Goal: Task Accomplishment & Management: Manage account settings

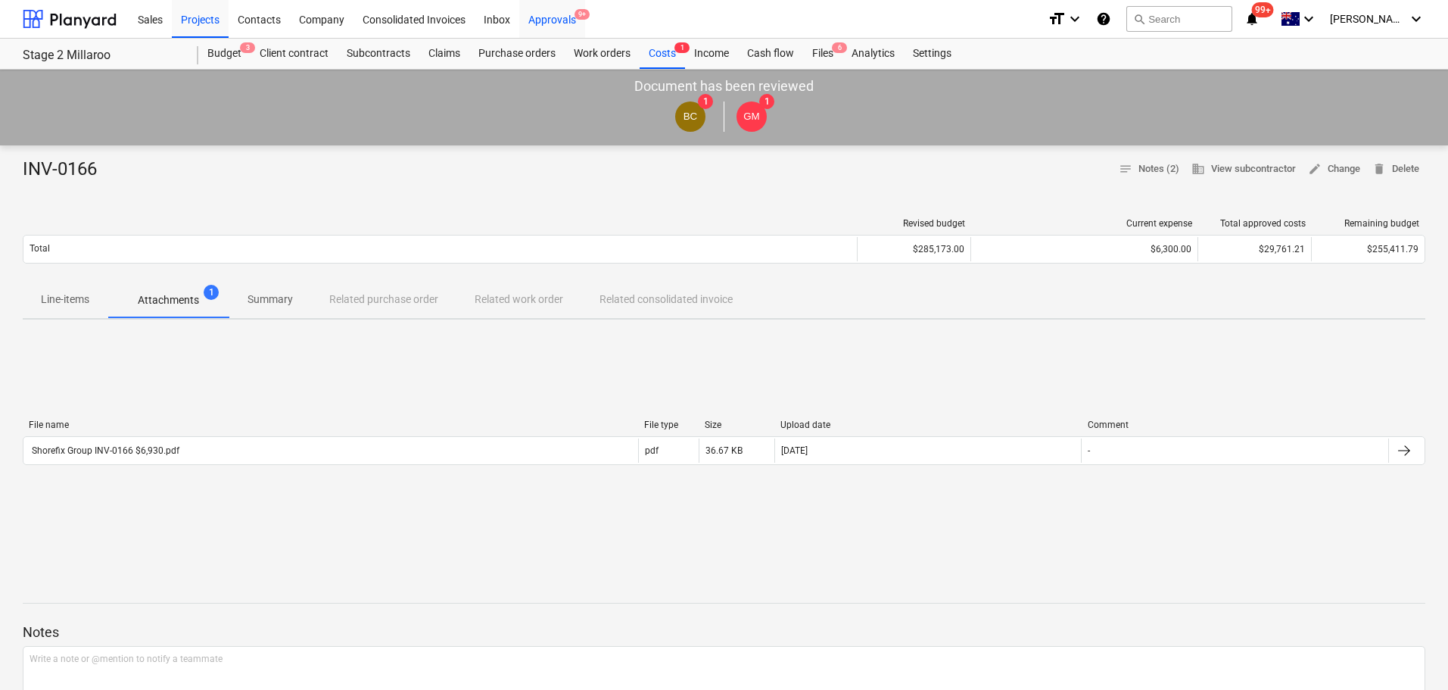
click at [564, 16] on div "Approvals 9+" at bounding box center [552, 18] width 66 height 39
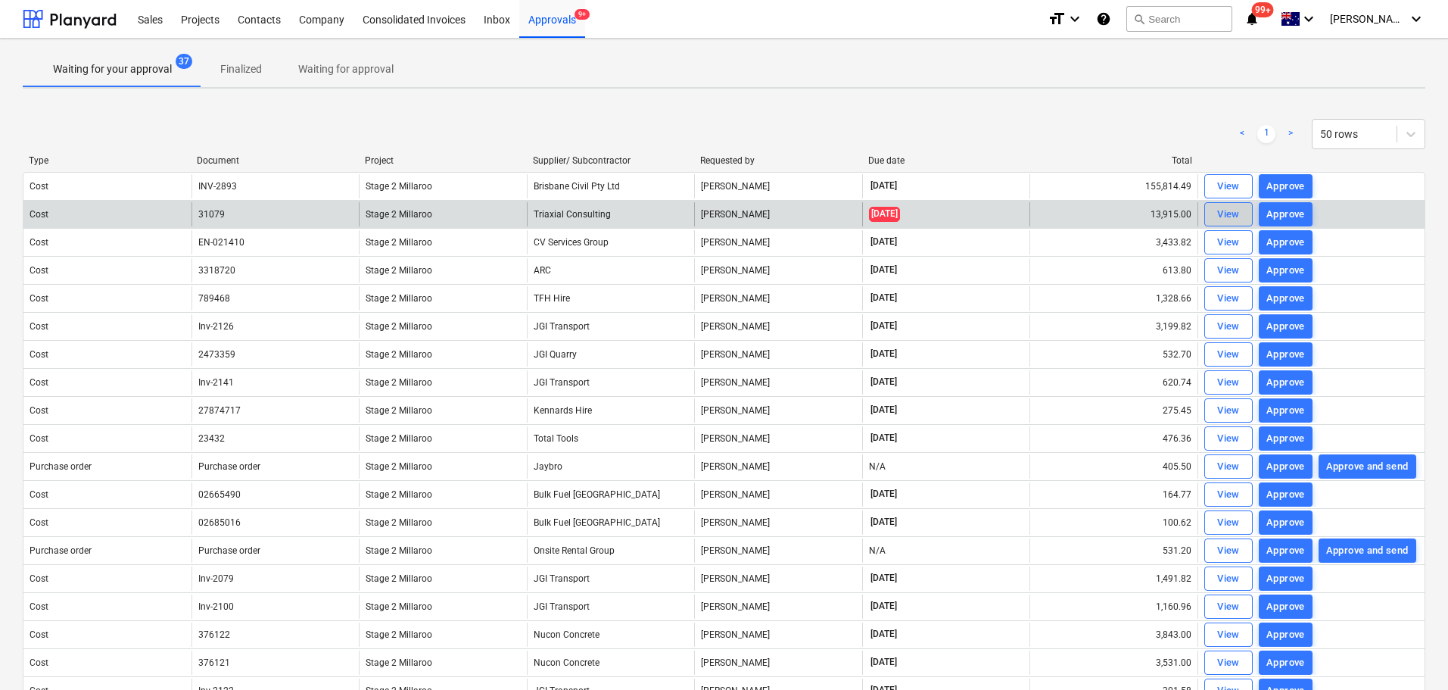
click at [1228, 213] on div "View" at bounding box center [1228, 214] width 23 height 17
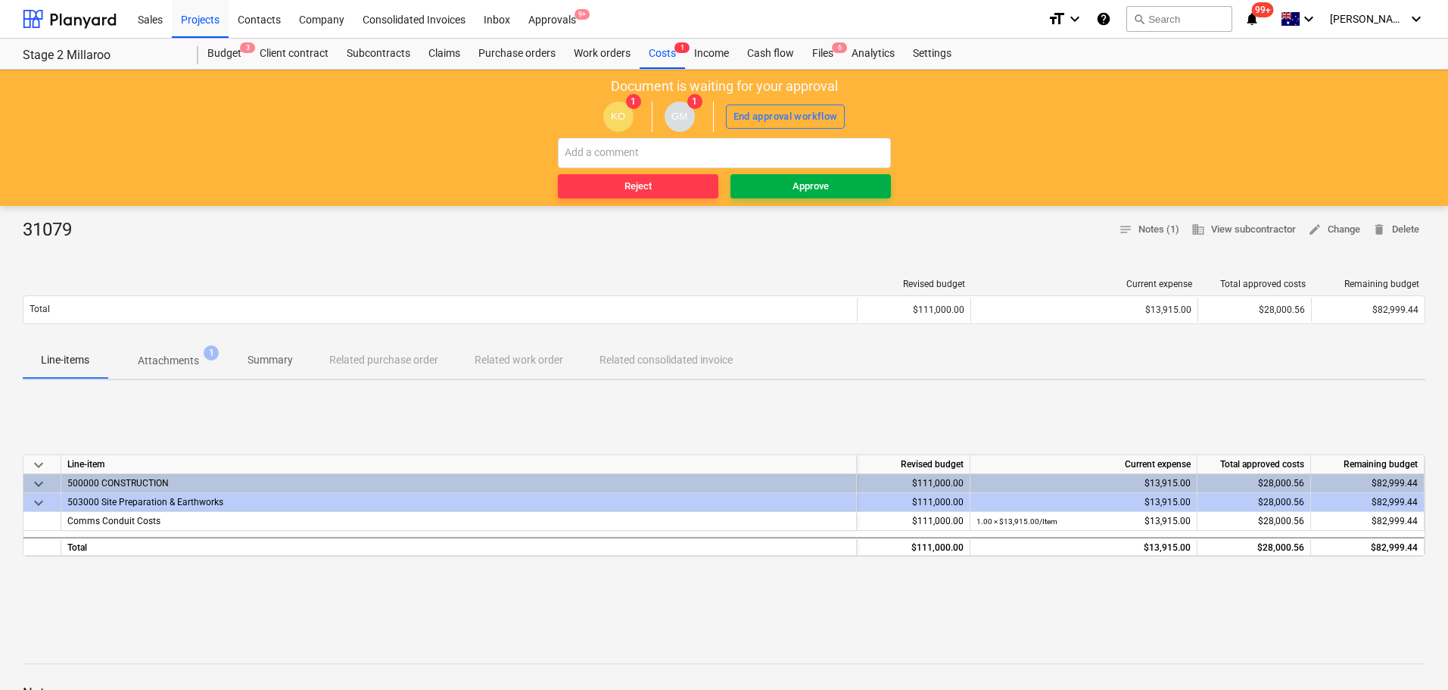
click at [788, 189] on span "Approve" at bounding box center [811, 186] width 148 height 17
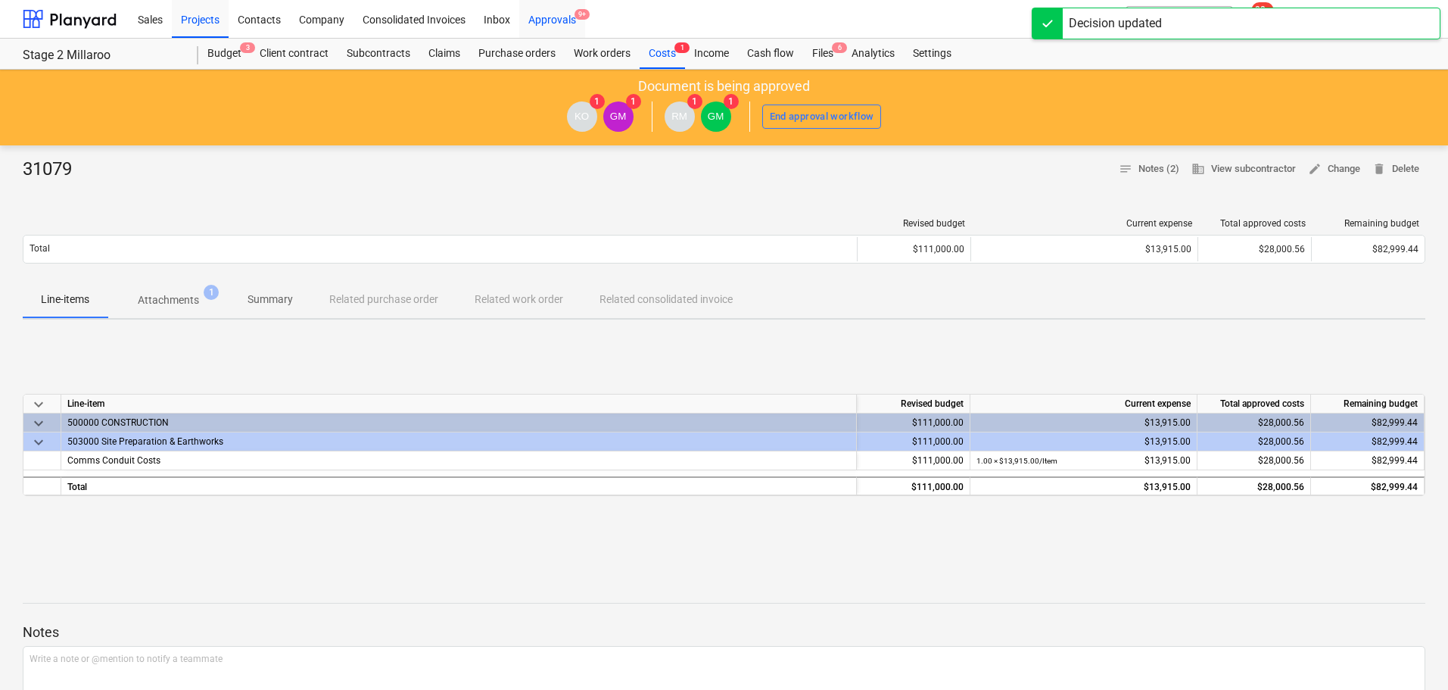
click at [548, 19] on div "Approvals 9+" at bounding box center [552, 18] width 66 height 39
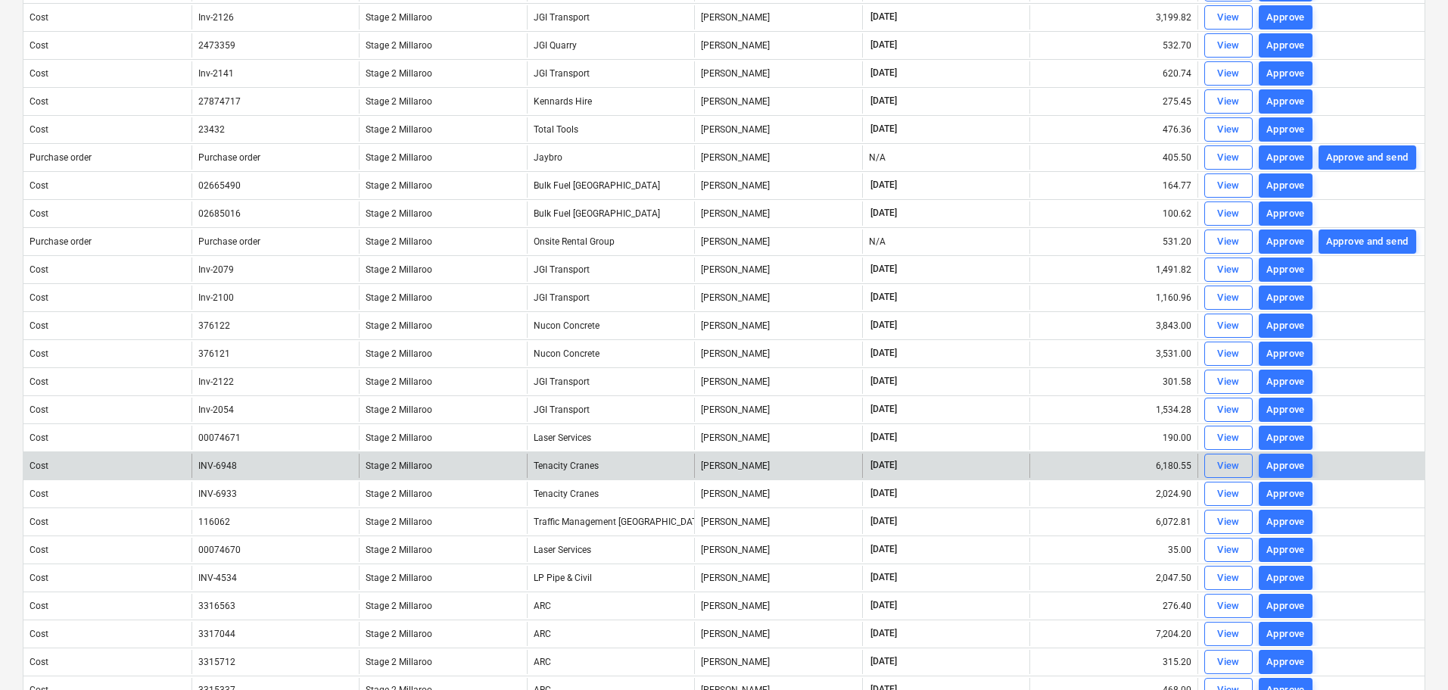
scroll to position [280, 0]
click at [1236, 466] on div "View" at bounding box center [1228, 466] width 23 height 17
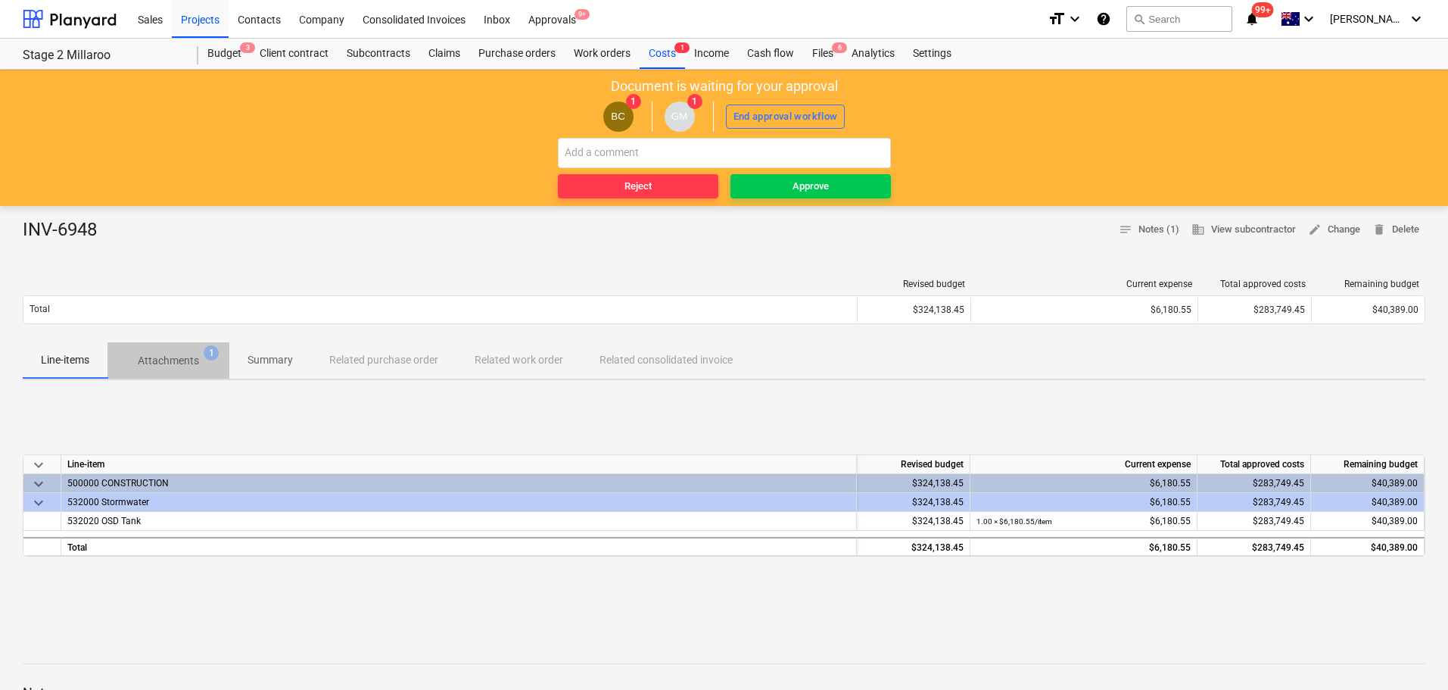
click at [172, 363] on p "Attachments" at bounding box center [168, 361] width 61 height 16
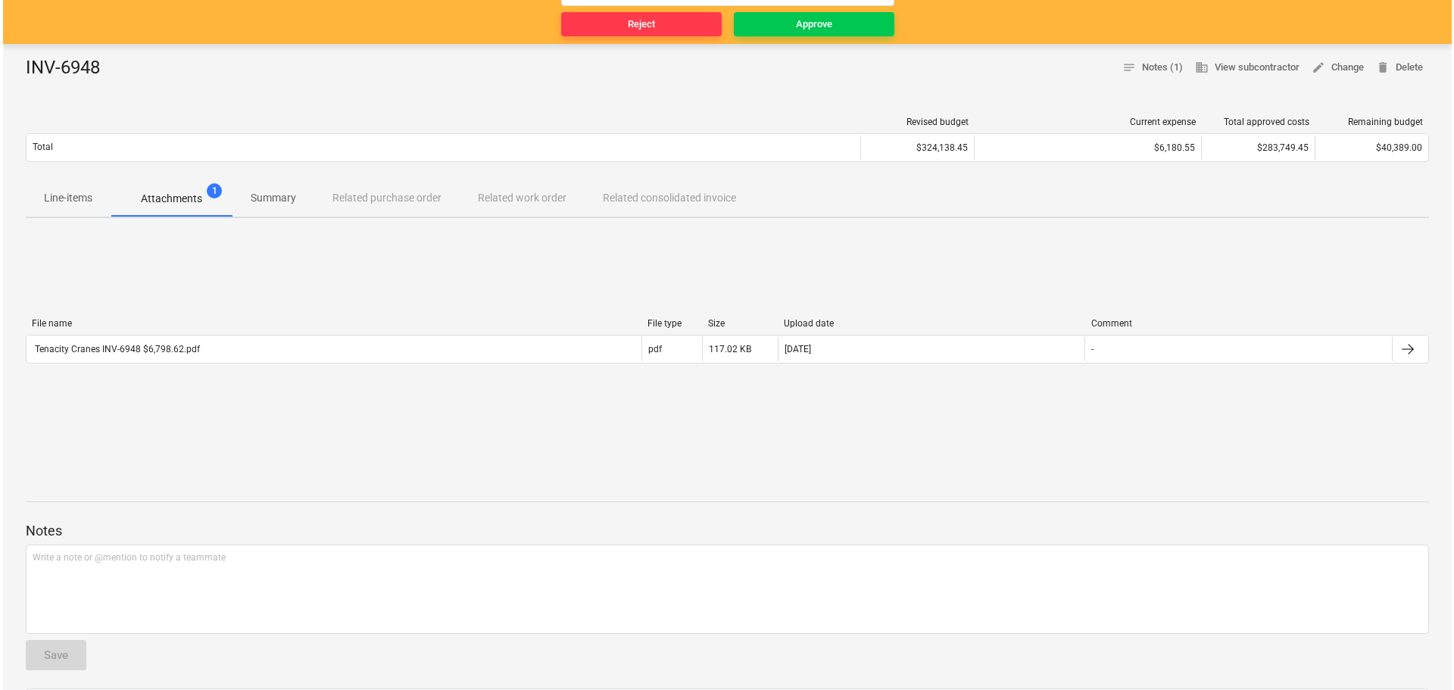
scroll to position [194, 0]
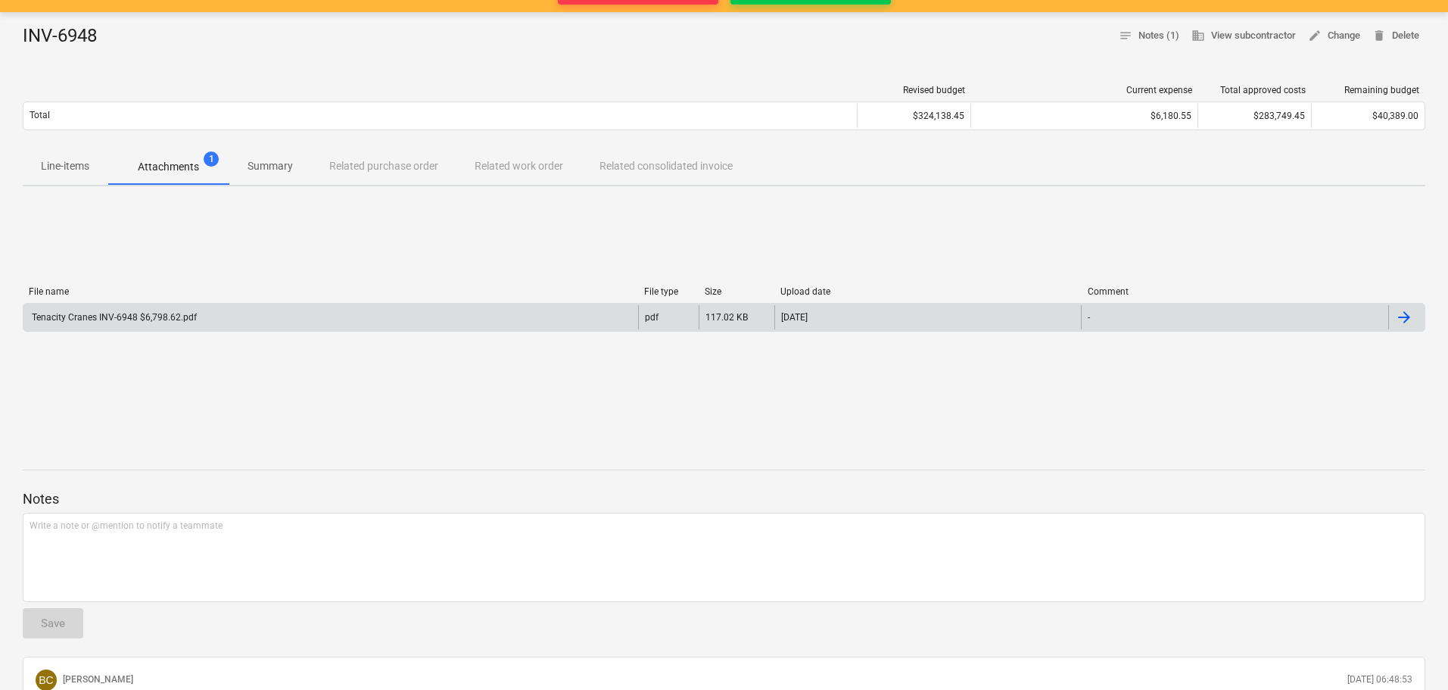
click at [126, 316] on div "Tenacity Cranes INV-6948 $6,798.62.pdf" at bounding box center [113, 317] width 167 height 11
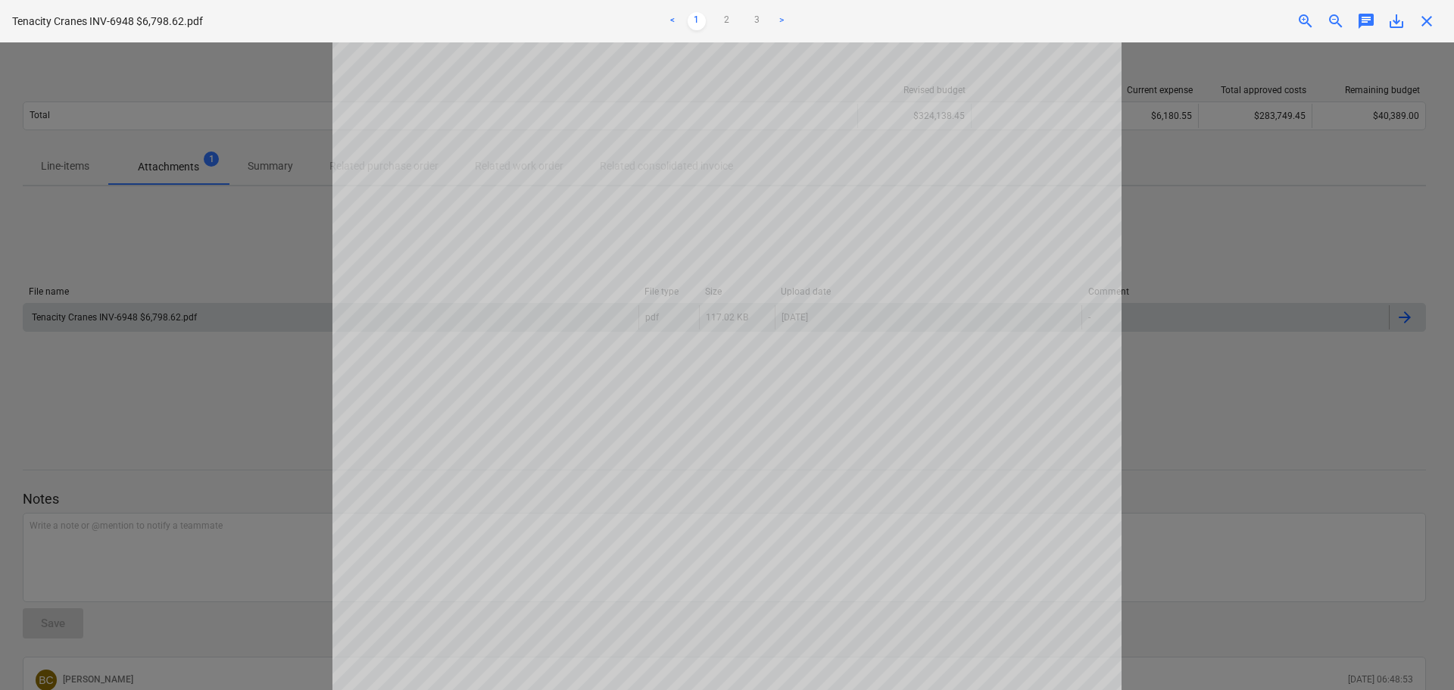
scroll to position [0, 0]
click at [728, 20] on link "2" at bounding box center [727, 21] width 18 height 18
click at [694, 19] on link "1" at bounding box center [696, 21] width 18 height 18
click at [1429, 19] on span "close" at bounding box center [1426, 21] width 18 height 18
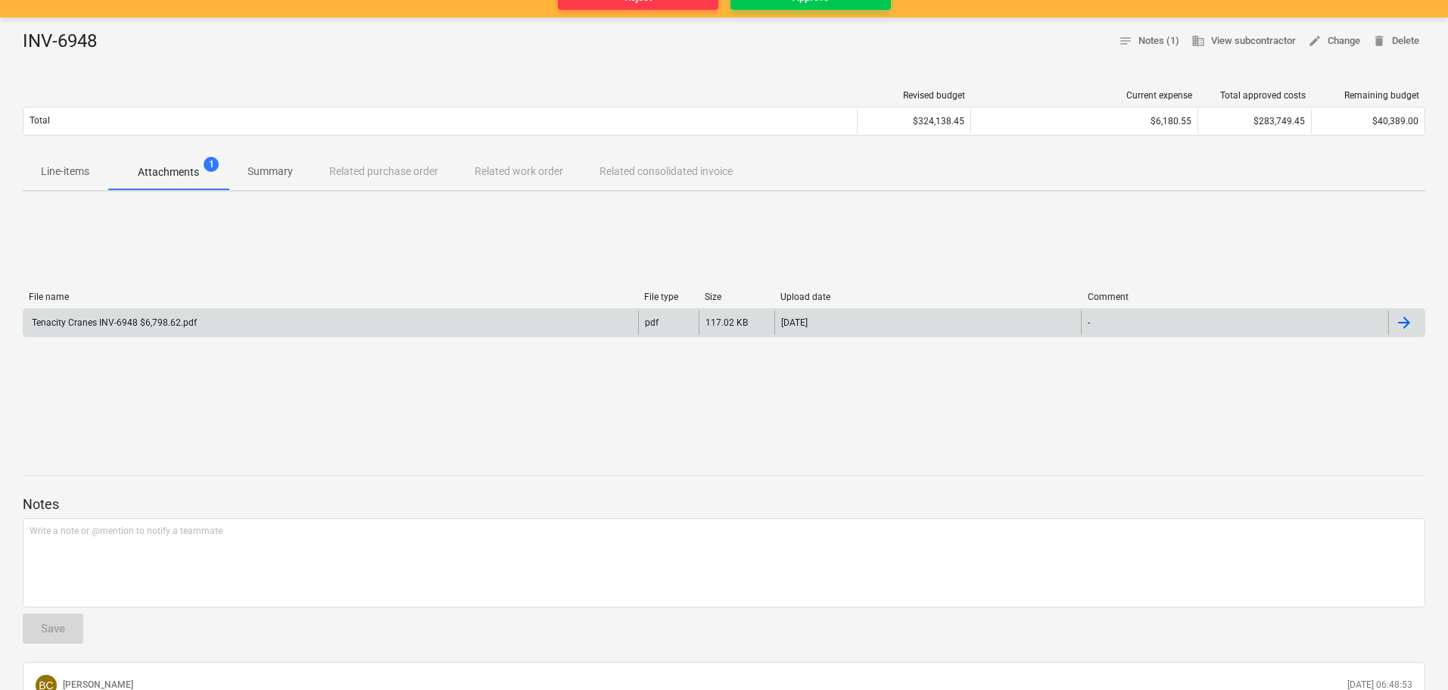
scroll to position [0, 0]
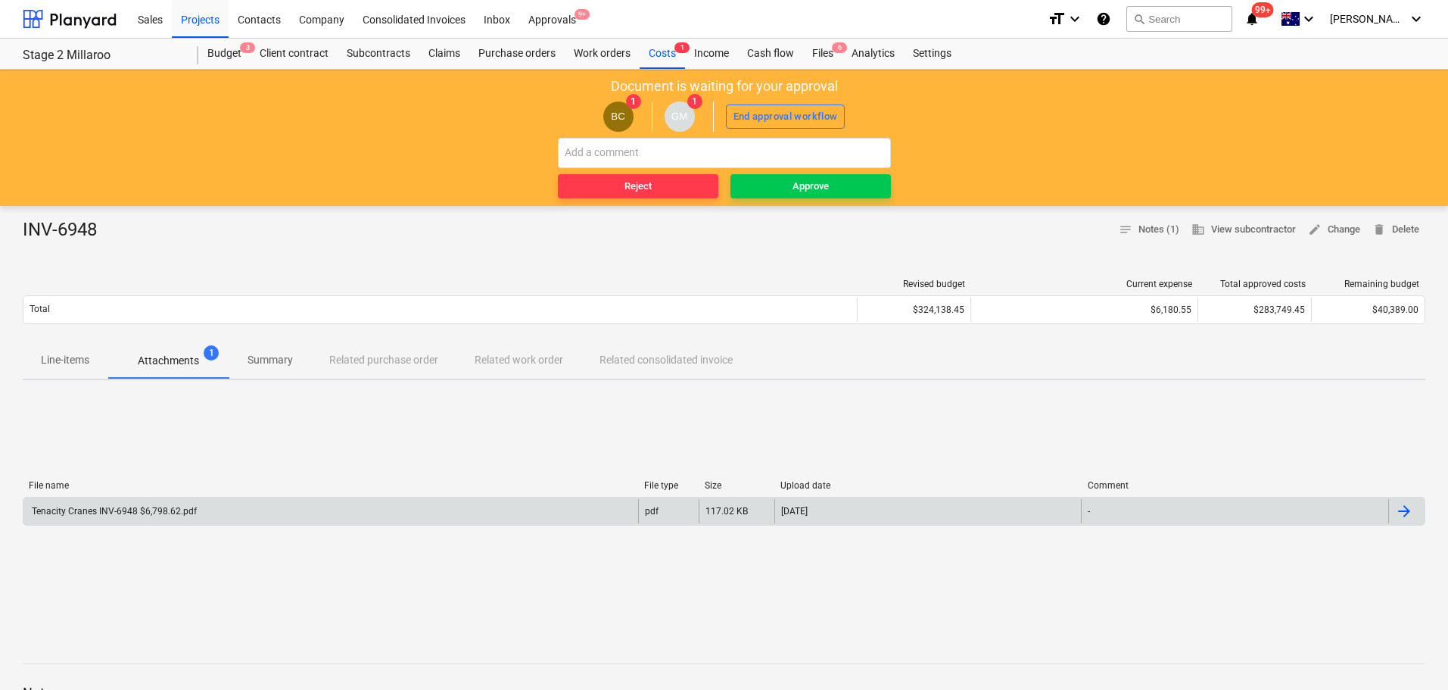
click at [79, 357] on p "Line-items" at bounding box center [65, 360] width 48 height 16
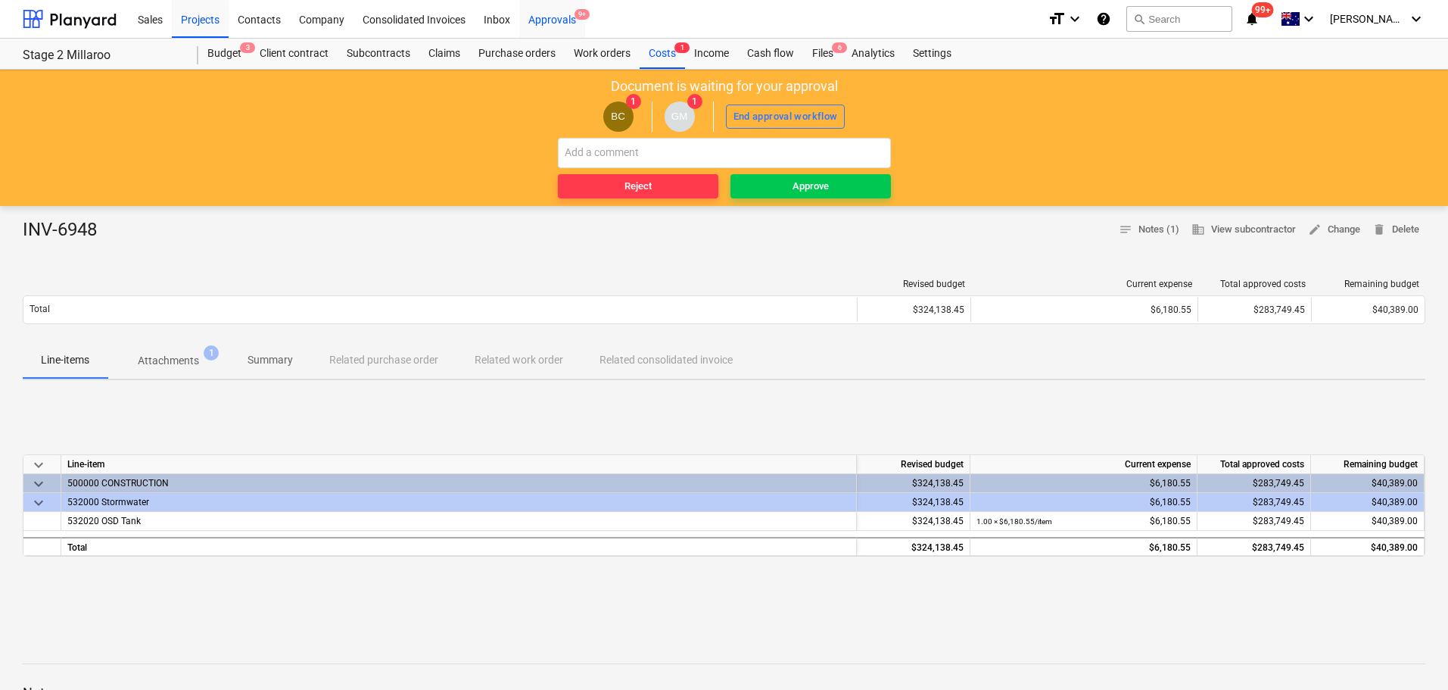
click at [562, 18] on div "Approvals 9+" at bounding box center [552, 18] width 66 height 39
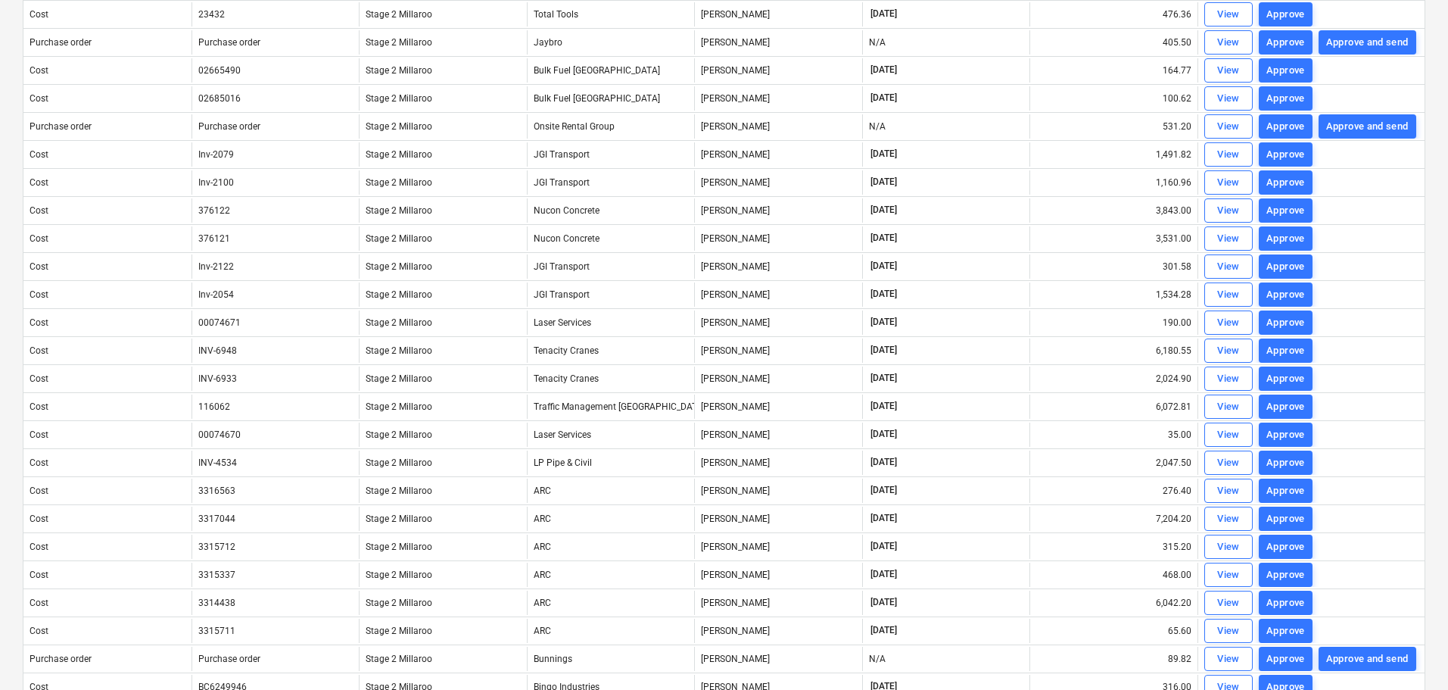
scroll to position [425, 0]
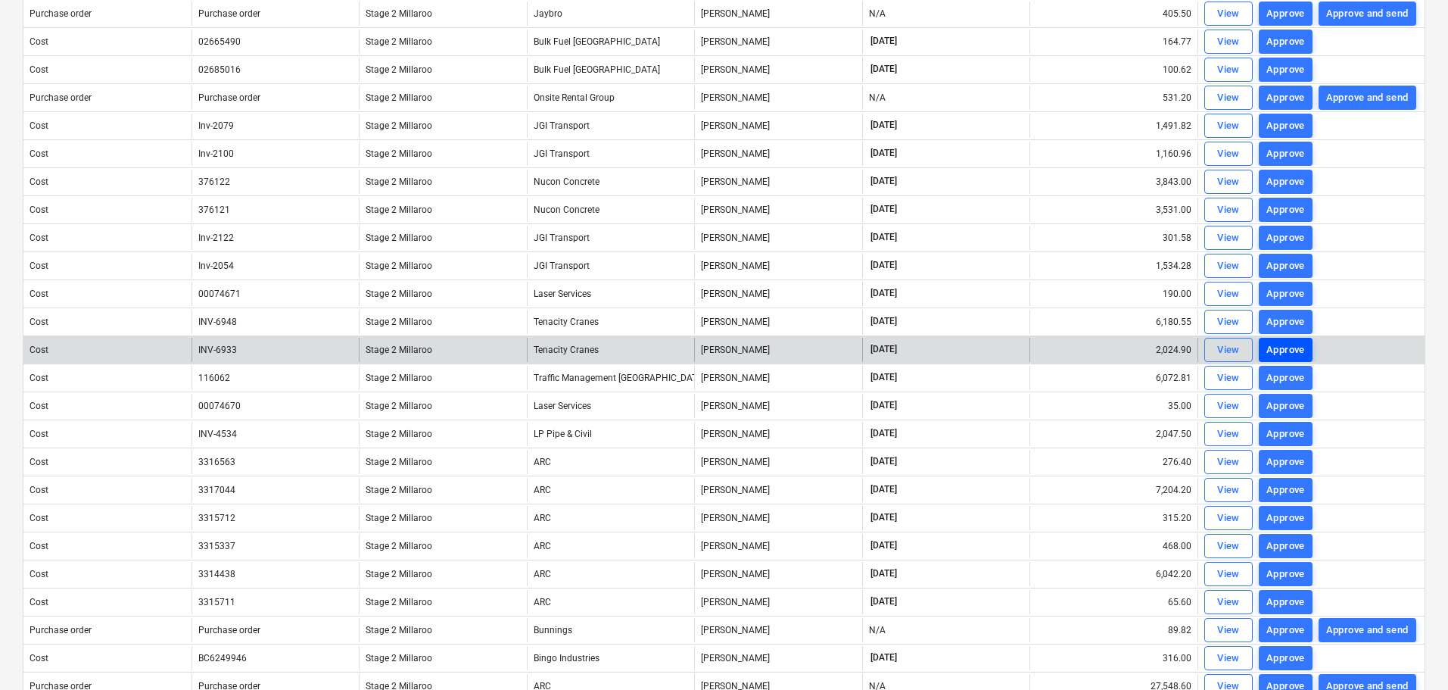
click at [1269, 348] on div "Approve" at bounding box center [1286, 349] width 39 height 17
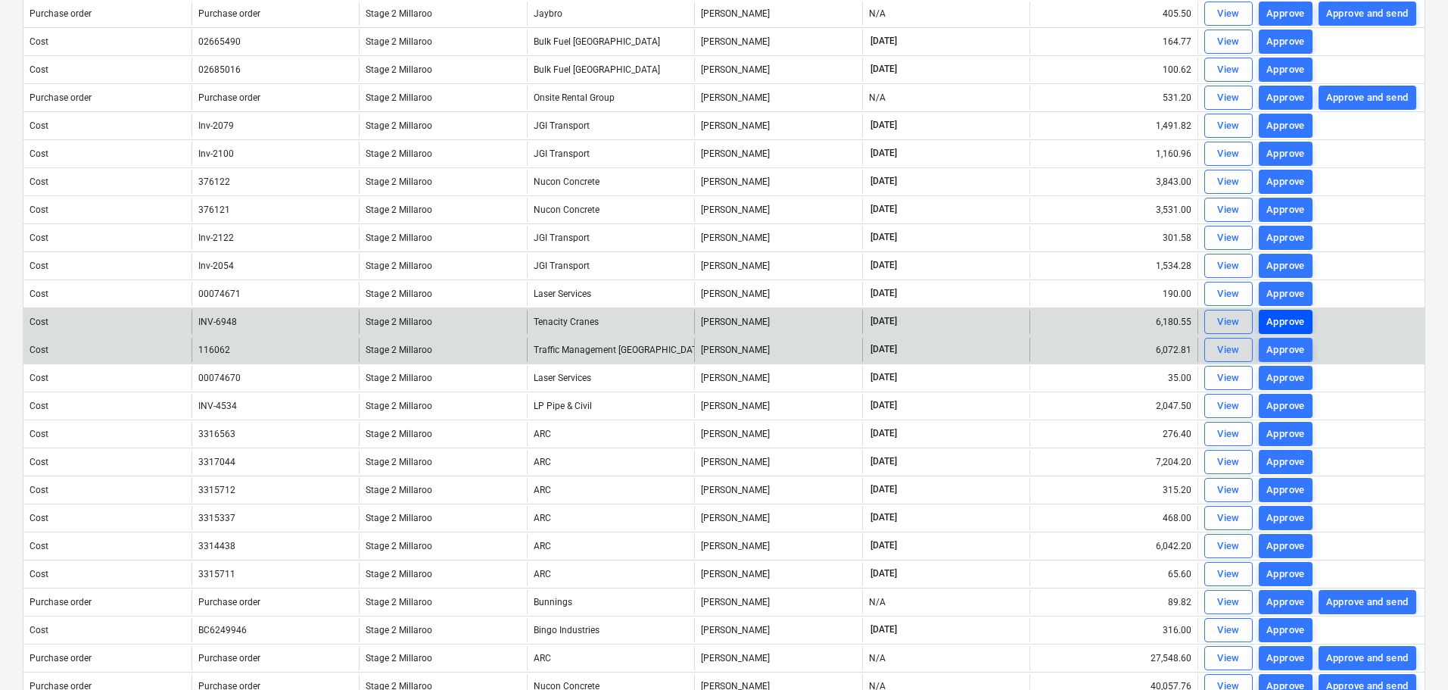
click at [1291, 323] on div "Approve" at bounding box center [1286, 321] width 39 height 17
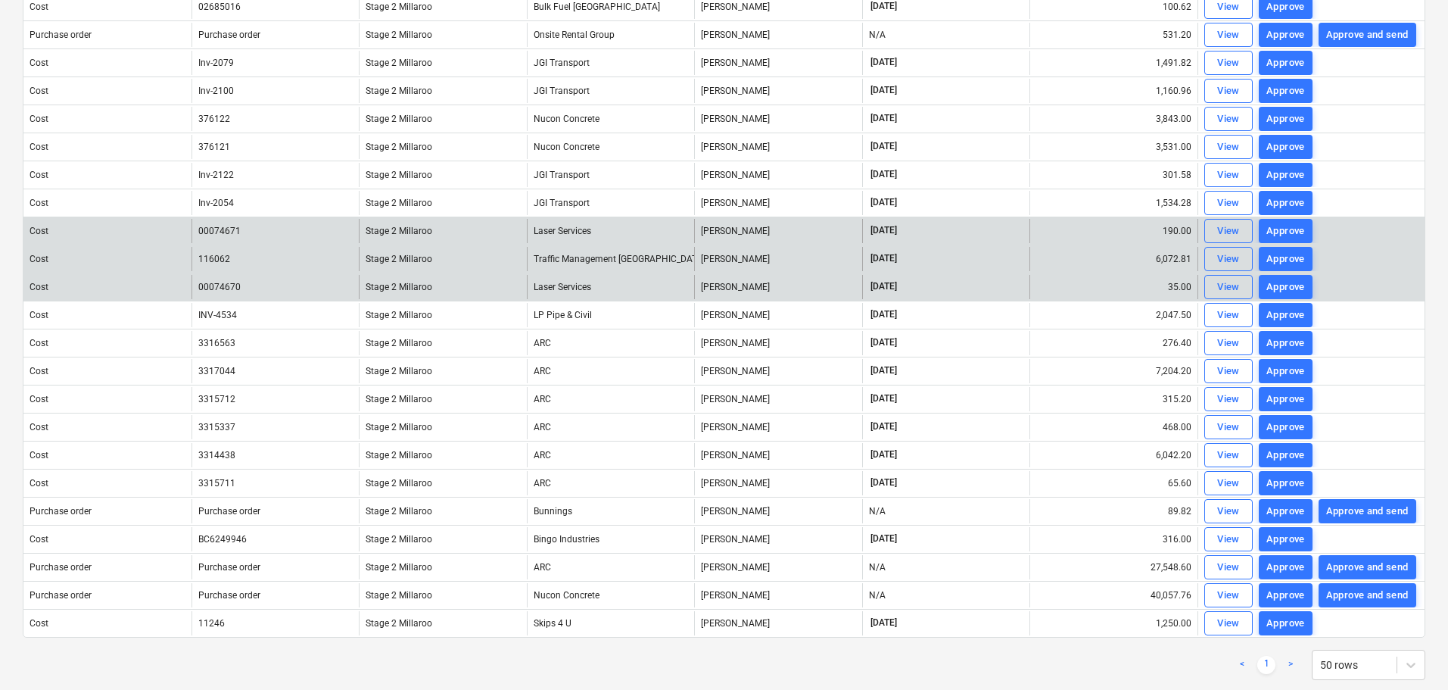
scroll to position [520, 0]
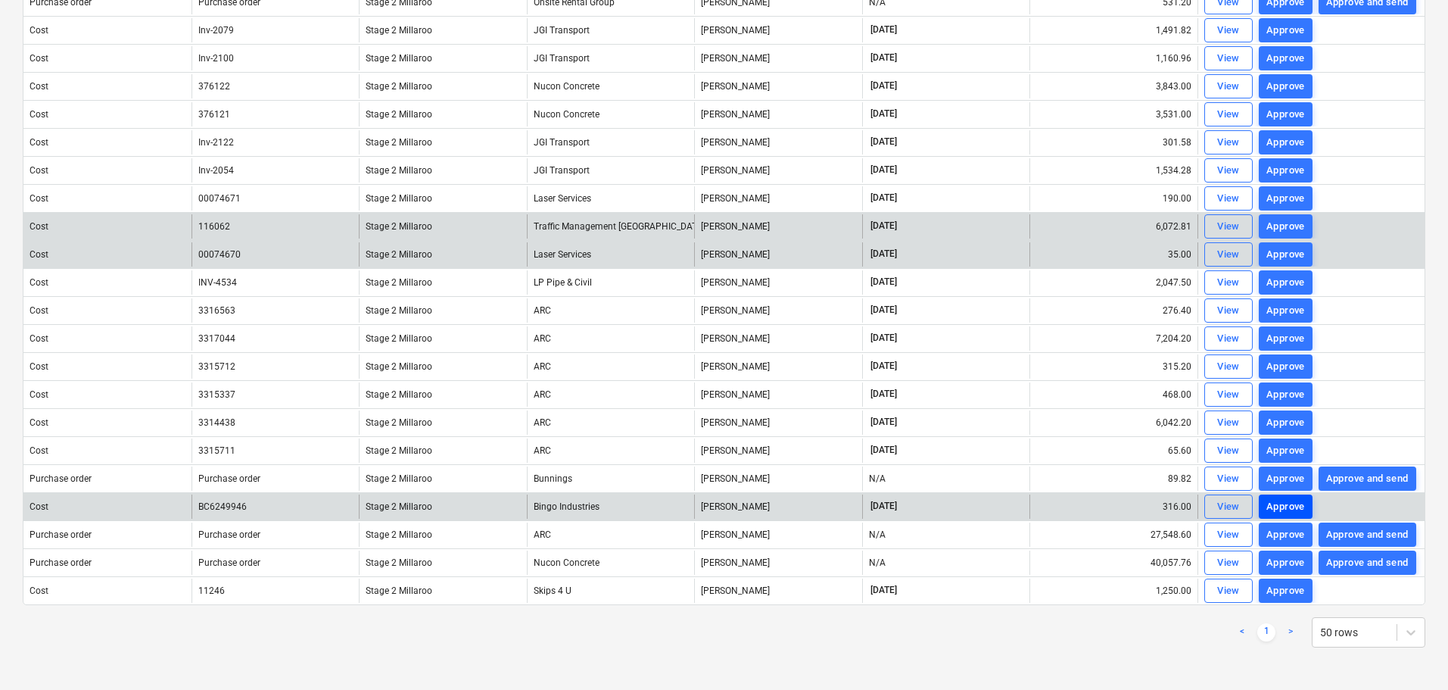
click at [1276, 511] on div "Approve" at bounding box center [1286, 506] width 39 height 17
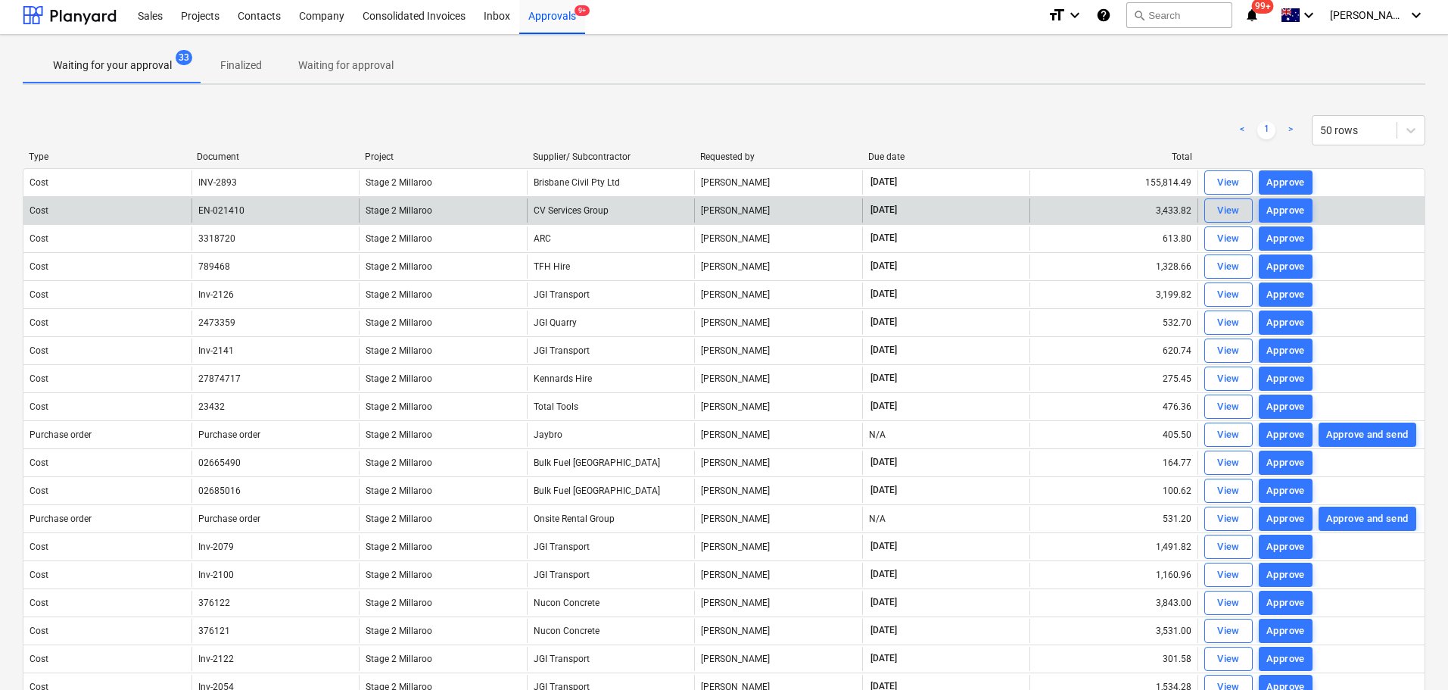
scroll to position [0, 0]
